Goal: Task Accomplishment & Management: Use online tool/utility

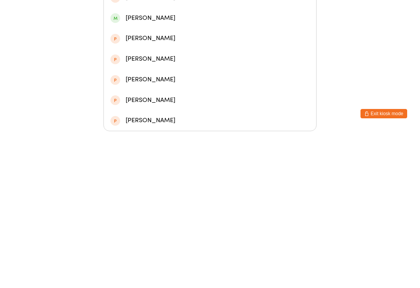
type input "Argus"
click at [126, 67] on div "[PERSON_NAME]" at bounding box center [209, 72] width 199 height 10
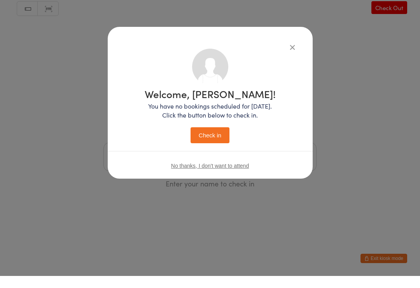
click at [204, 143] on button "Check in" at bounding box center [209, 147] width 39 height 16
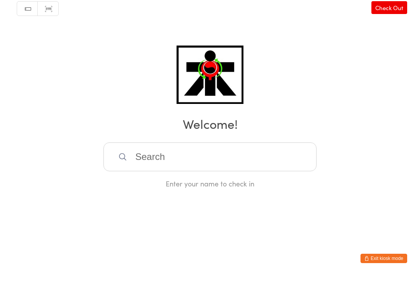
click at [207, 170] on input "search" at bounding box center [209, 168] width 213 height 29
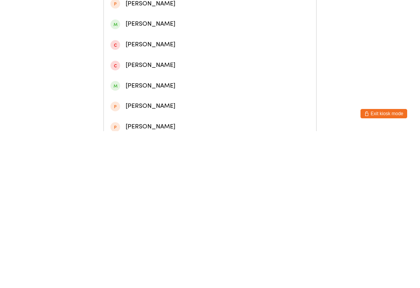
type input "[PERSON_NAME]"
click at [249, 38] on div "[PERSON_NAME]" at bounding box center [209, 37] width 199 height 10
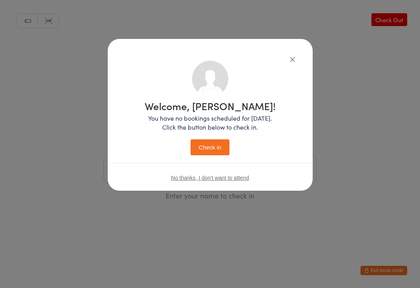
click at [210, 143] on button "Check in" at bounding box center [209, 147] width 39 height 16
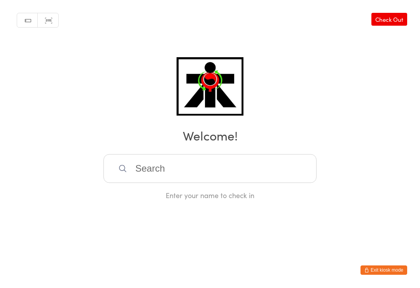
click at [164, 171] on input "search" at bounding box center [209, 168] width 213 height 29
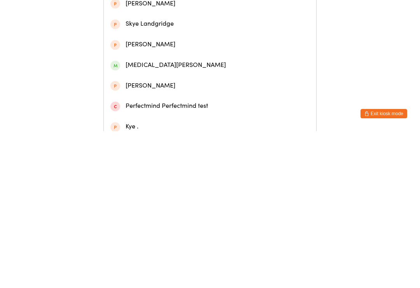
type input "Skye pest"
click at [147, 42] on div "[PERSON_NAME]" at bounding box center [209, 37] width 199 height 10
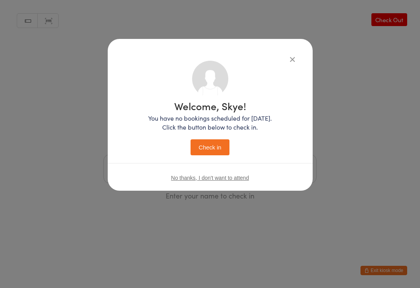
click at [202, 153] on button "Check in" at bounding box center [209, 147] width 39 height 16
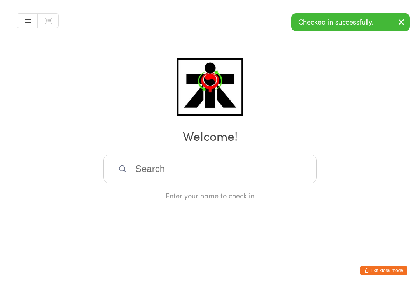
click at [117, 171] on input "search" at bounding box center [209, 168] width 213 height 29
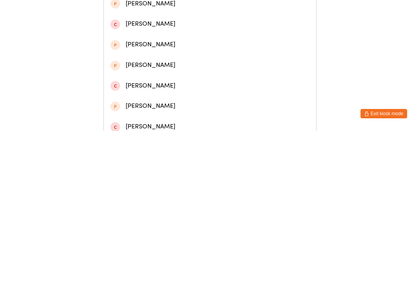
type input "[PERSON_NAME]"
click at [145, 40] on div "[PERSON_NAME]" at bounding box center [209, 37] width 199 height 10
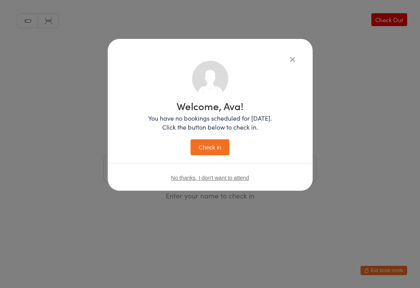
click at [202, 147] on button "Check in" at bounding box center [209, 147] width 39 height 16
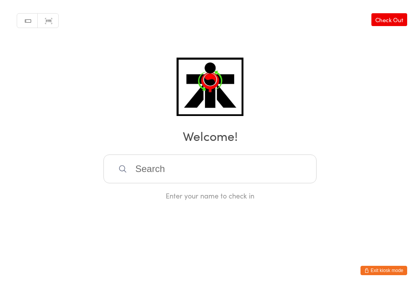
click at [160, 171] on input "search" at bounding box center [209, 168] width 213 height 29
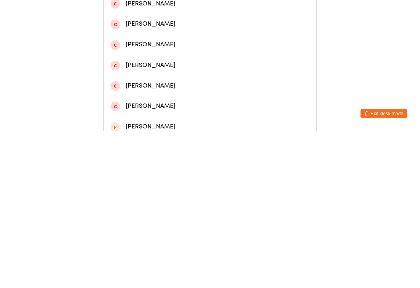
type input "[PERSON_NAME]"
click at [115, 121] on span at bounding box center [115, 120] width 10 height 10
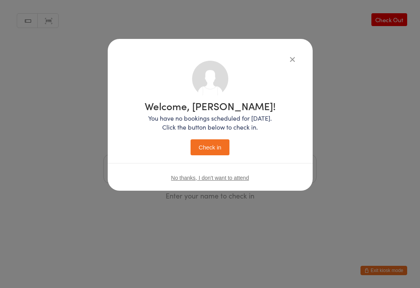
click at [216, 154] on button "Check in" at bounding box center [209, 147] width 39 height 16
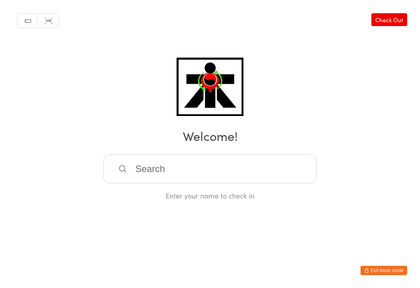
click at [206, 175] on input "search" at bounding box center [209, 168] width 213 height 29
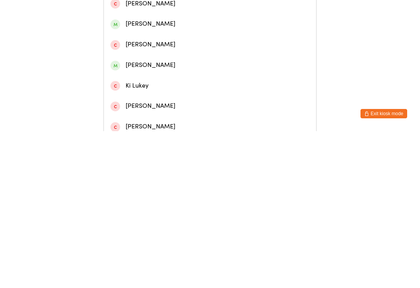
type input "[PERSON_NAME]"
click at [221, 47] on div "[PERSON_NAME]" at bounding box center [210, 37] width 212 height 21
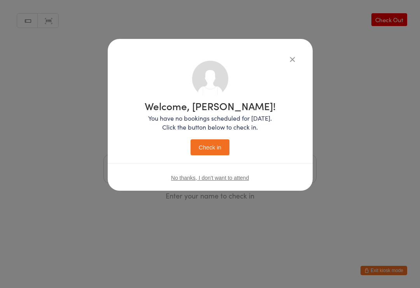
click at [215, 149] on button "Check in" at bounding box center [209, 147] width 39 height 16
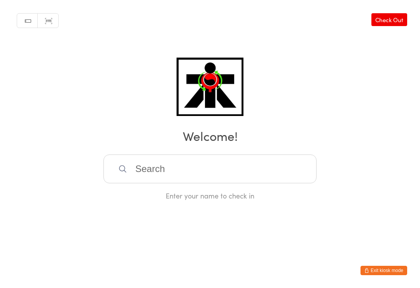
click at [1, 285] on html "You have now entered Kiosk Mode. Members will be able to check themselves in us…" at bounding box center [210, 144] width 420 height 288
click at [307, 168] on input "search" at bounding box center [209, 168] width 213 height 29
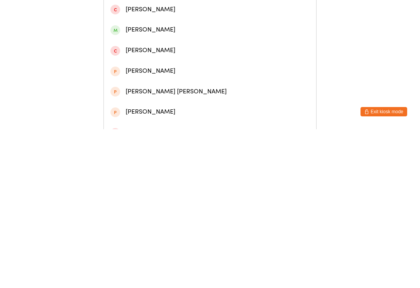
scroll to position [79, 0]
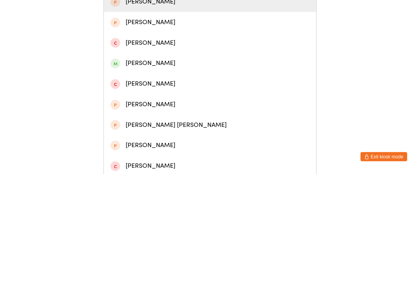
type input "[PERSON_NAME]"
click at [179, 171] on div "[PERSON_NAME]" at bounding box center [209, 176] width 199 height 10
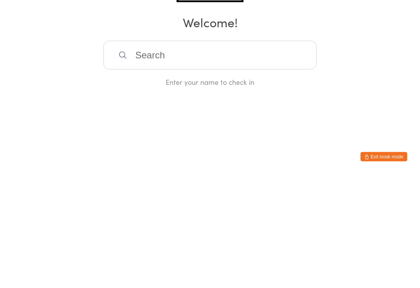
scroll to position [0, 0]
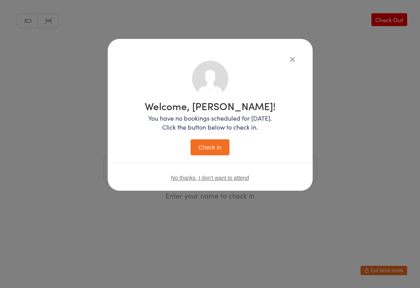
click at [220, 147] on button "Check in" at bounding box center [209, 147] width 39 height 16
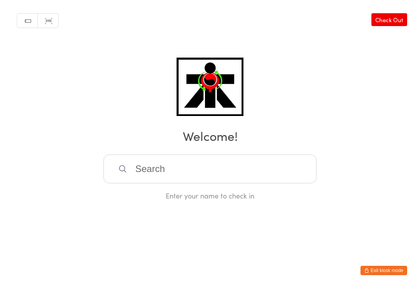
click at [121, 176] on input "search" at bounding box center [209, 168] width 213 height 29
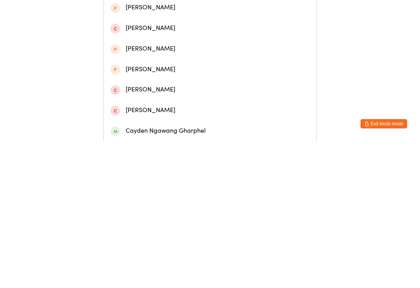
scroll to position [115, 0]
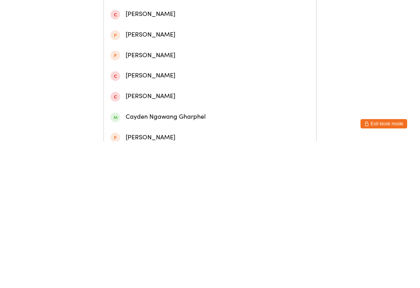
type input "Cayden"
click at [197, 258] on div "Cayden Ngawang Gharphel" at bounding box center [209, 263] width 199 height 10
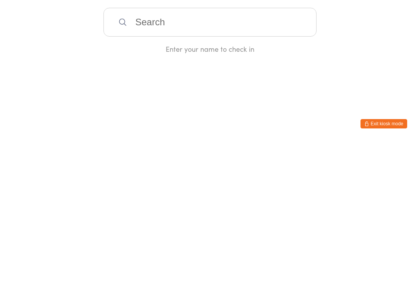
scroll to position [0, 0]
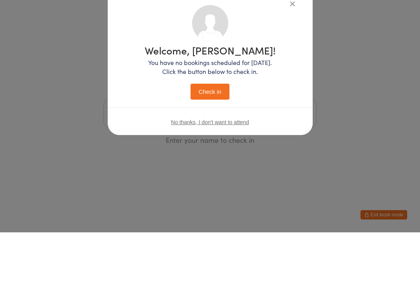
click at [214, 145] on div "Welcome, [PERSON_NAME]! You have no bookings scheduled for [DATE]. Click the bu…" at bounding box center [210, 144] width 420 height 288
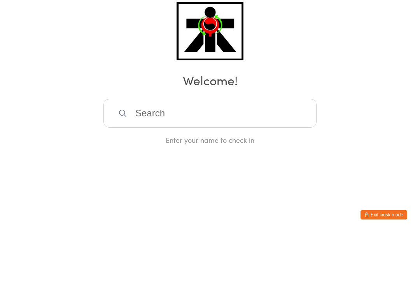
click at [211, 154] on input "search" at bounding box center [209, 168] width 213 height 29
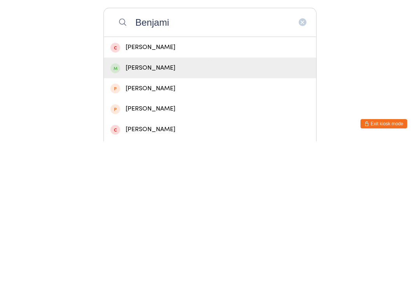
type input "Benjami"
click at [230, 209] on div "[PERSON_NAME]" at bounding box center [209, 214] width 199 height 10
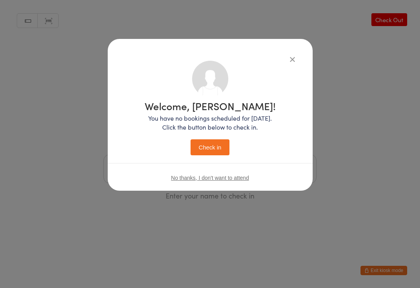
click at [211, 150] on button "Check in" at bounding box center [209, 147] width 39 height 16
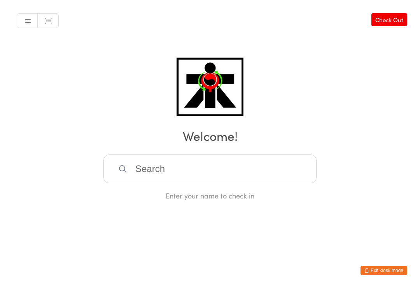
click at [220, 167] on input "search" at bounding box center [209, 168] width 213 height 29
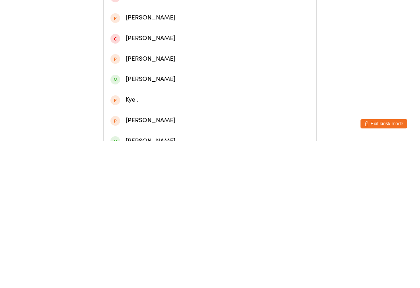
scroll to position [206, 0]
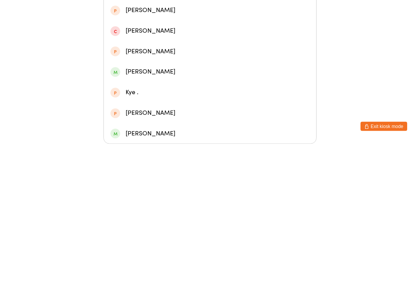
type input "[PERSON_NAME]"
click at [157, 210] on div "[PERSON_NAME]" at bounding box center [209, 215] width 199 height 10
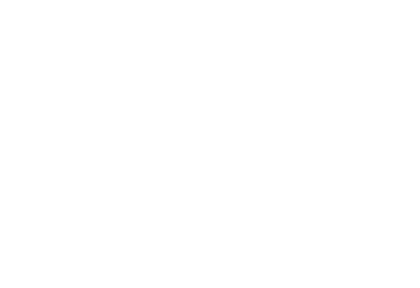
scroll to position [0, 0]
click at [219, 148] on button "Check in" at bounding box center [209, 147] width 39 height 16
click at [197, 172] on input "search" at bounding box center [209, 168] width 213 height 29
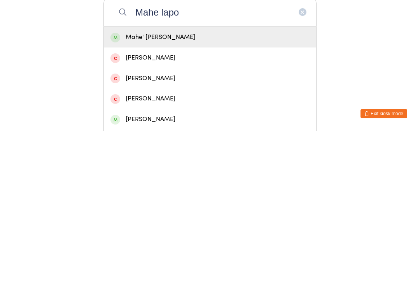
type input "Mahe lapo"
click at [188, 189] on div "Mahe' [PERSON_NAME]" at bounding box center [209, 194] width 199 height 10
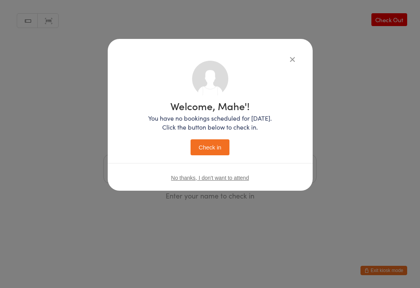
click at [220, 151] on button "Check in" at bounding box center [209, 147] width 39 height 16
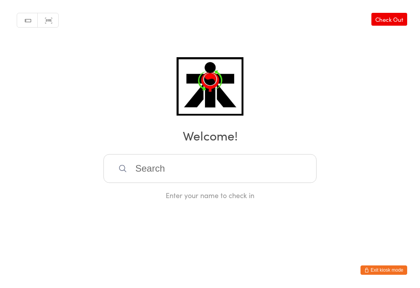
click at [224, 167] on input "search" at bounding box center [209, 168] width 213 height 29
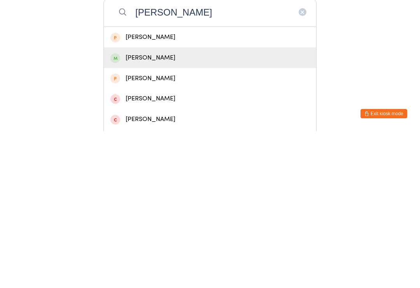
type input "[PERSON_NAME]"
click at [191, 209] on div "[PERSON_NAME]" at bounding box center [209, 214] width 199 height 10
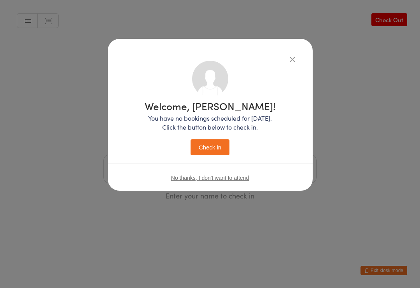
click at [218, 149] on button "Check in" at bounding box center [209, 147] width 39 height 16
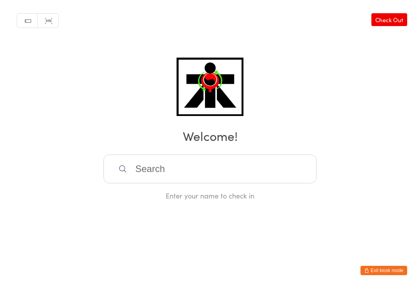
click at [168, 172] on input "search" at bounding box center [209, 168] width 213 height 29
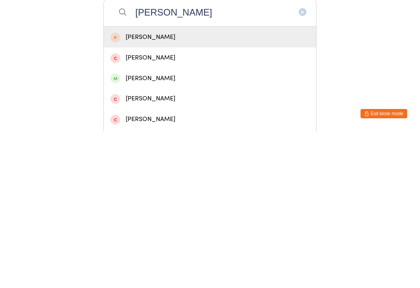
type input "[PERSON_NAME]"
click at [159, 230] on div "[PERSON_NAME]" at bounding box center [209, 235] width 199 height 10
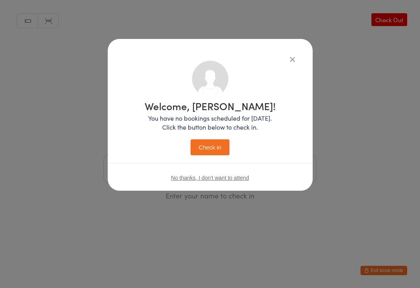
click at [211, 147] on button "Check in" at bounding box center [209, 147] width 39 height 16
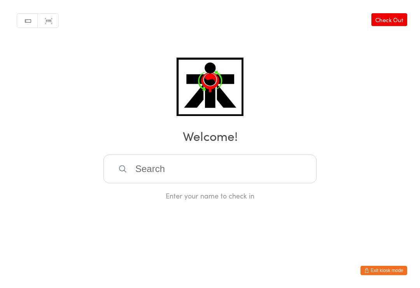
click at [200, 166] on input "search" at bounding box center [209, 168] width 213 height 29
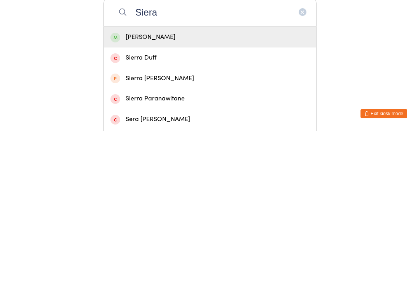
type input "Siera"
click at [170, 183] on div "[PERSON_NAME]" at bounding box center [210, 193] width 212 height 21
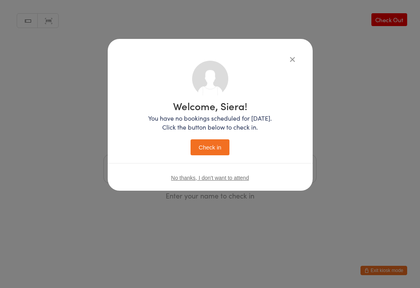
click at [211, 141] on button "Check in" at bounding box center [209, 147] width 39 height 16
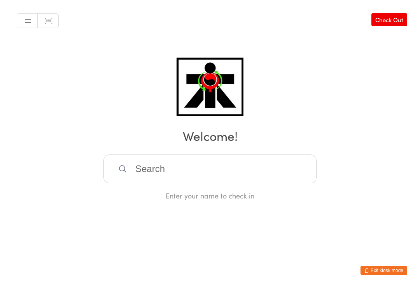
click at [167, 175] on input "search" at bounding box center [209, 168] width 213 height 29
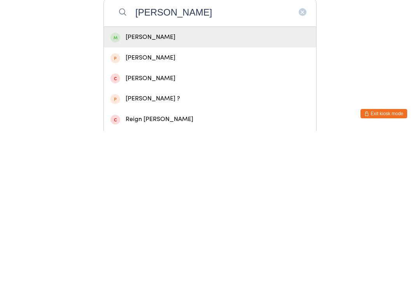
type input "[PERSON_NAME]"
click at [161, 189] on div "[PERSON_NAME]" at bounding box center [209, 194] width 199 height 10
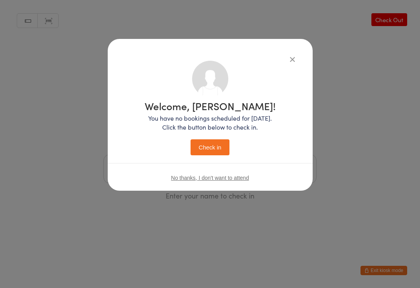
click at [214, 152] on button "Check in" at bounding box center [209, 147] width 39 height 16
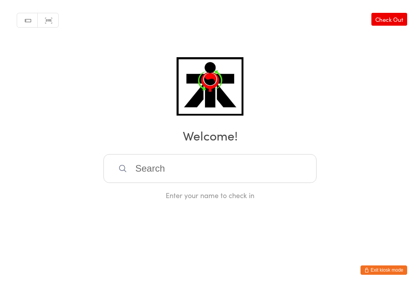
click at [168, 179] on input "search" at bounding box center [209, 168] width 213 height 29
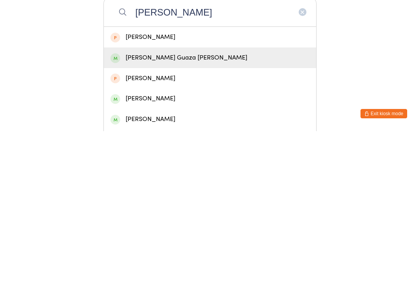
type input "[PERSON_NAME]"
click at [187, 209] on div "[PERSON_NAME] Guaza [PERSON_NAME]" at bounding box center [209, 214] width 199 height 10
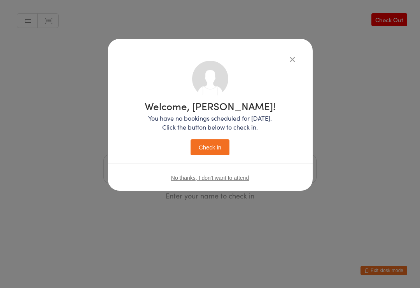
click at [215, 145] on button "Check in" at bounding box center [209, 147] width 39 height 16
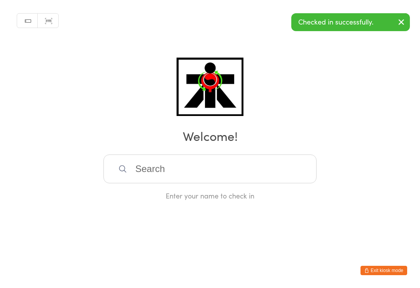
click at [181, 166] on input "search" at bounding box center [209, 168] width 213 height 29
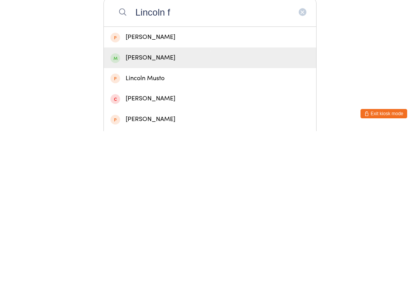
type input "Lincoln f"
click at [181, 209] on div "[PERSON_NAME]" at bounding box center [209, 214] width 199 height 10
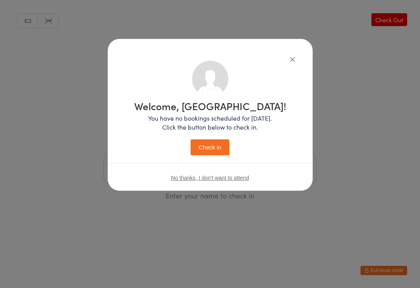
click at [202, 153] on button "Check in" at bounding box center [209, 147] width 39 height 16
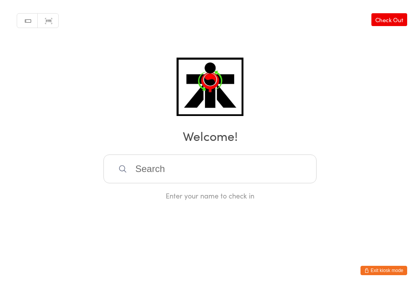
click at [204, 172] on input "search" at bounding box center [209, 168] width 213 height 29
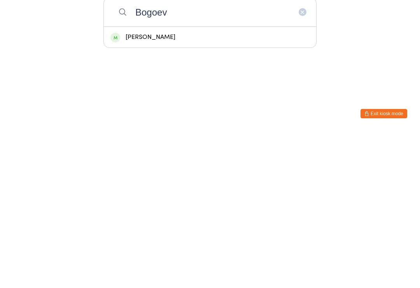
type input "Bogoev"
click at [185, 189] on div "[PERSON_NAME]" at bounding box center [209, 194] width 199 height 10
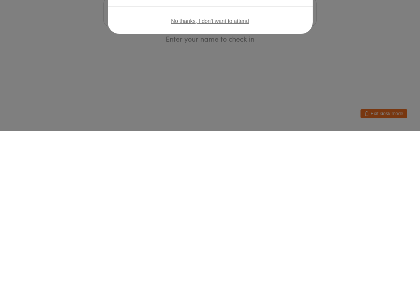
click at [292, 57] on div "Welcome, [PERSON_NAME]! You have no bookings scheduled for [DATE]. Click the bu…" at bounding box center [210, 144] width 420 height 288
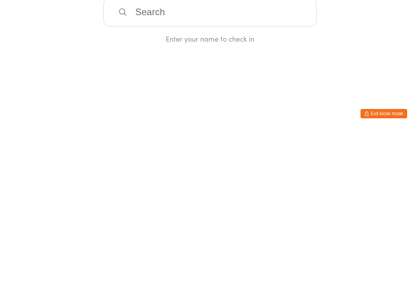
click at [290, 57] on html "You have now entered Kiosk Mode. Members will be able to check themselves in us…" at bounding box center [210, 144] width 420 height 288
click at [244, 154] on input "search" at bounding box center [209, 168] width 213 height 29
type input "Bogoev"
click at [172, 189] on div "[PERSON_NAME]" at bounding box center [209, 194] width 199 height 10
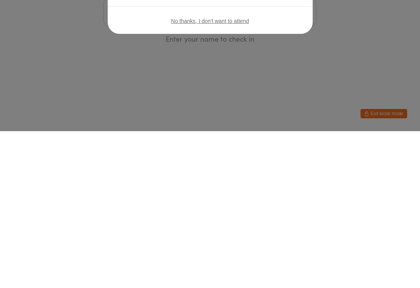
click at [292, 53] on div "Welcome, [PERSON_NAME]! You have no bookings scheduled for [DATE]. Click the bu…" at bounding box center [210, 144] width 420 height 288
click at [293, 54] on html "You have now entered Kiosk Mode. Members will be able to check themselves in us…" at bounding box center [210, 144] width 420 height 288
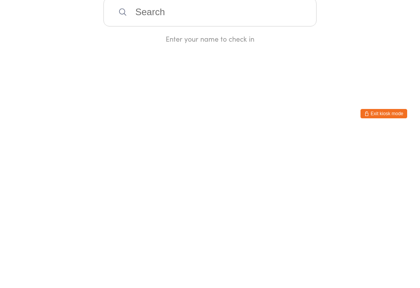
click at [258, 154] on input "search" at bounding box center [209, 168] width 213 height 29
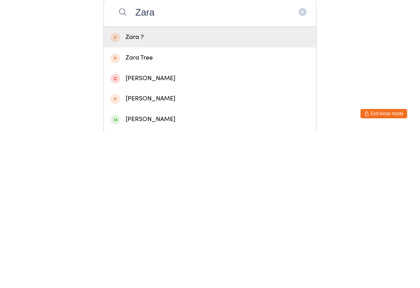
type input "Zara"
click at [149, 271] on div "[PERSON_NAME]" at bounding box center [209, 276] width 199 height 10
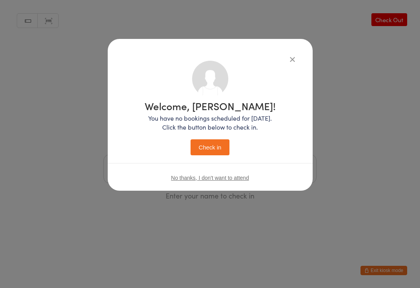
click at [215, 146] on button "Check in" at bounding box center [209, 147] width 39 height 16
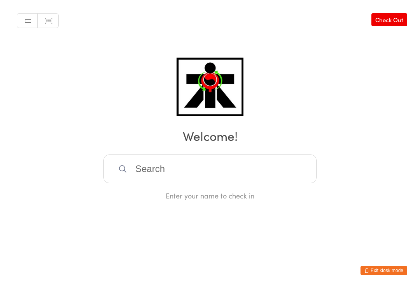
click at [141, 161] on input "search" at bounding box center [209, 168] width 213 height 29
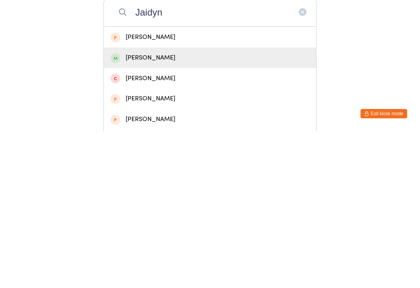
type input "Jaidyn"
click at [155, 209] on div "[PERSON_NAME]" at bounding box center [209, 214] width 199 height 10
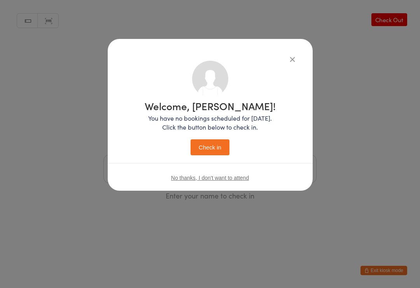
click at [199, 143] on button "Check in" at bounding box center [209, 147] width 39 height 16
